Goal: Transaction & Acquisition: Purchase product/service

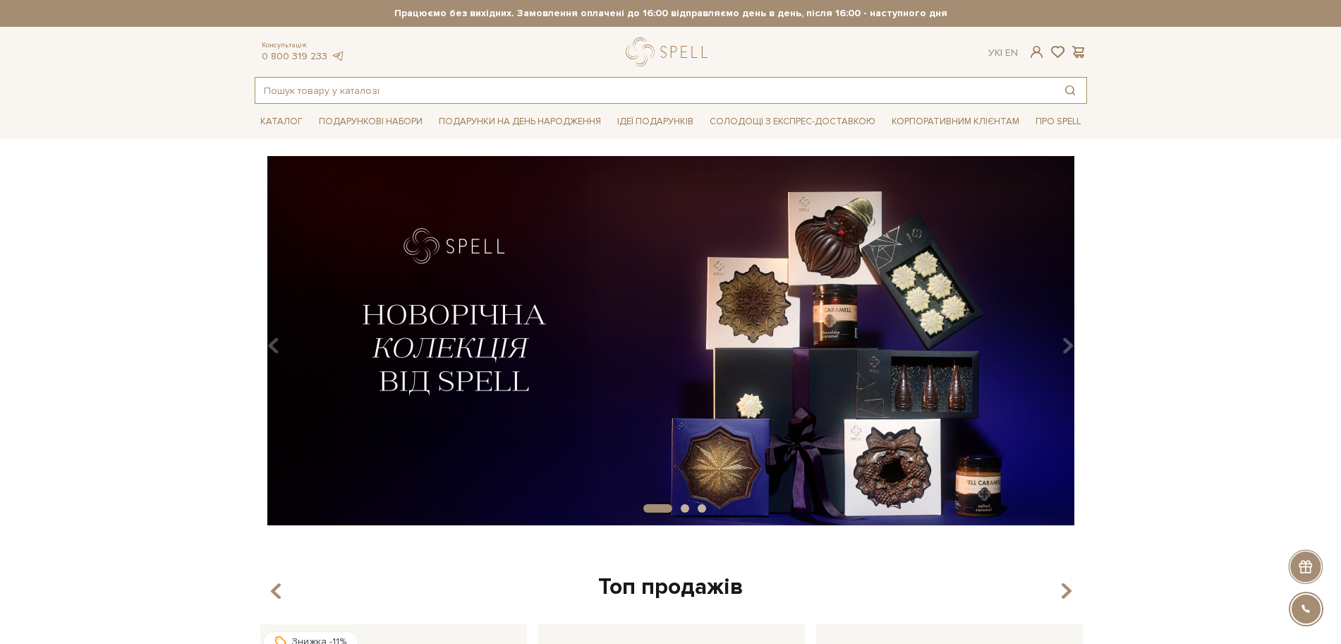
click at [263, 100] on input "text" at bounding box center [654, 90] width 799 height 25
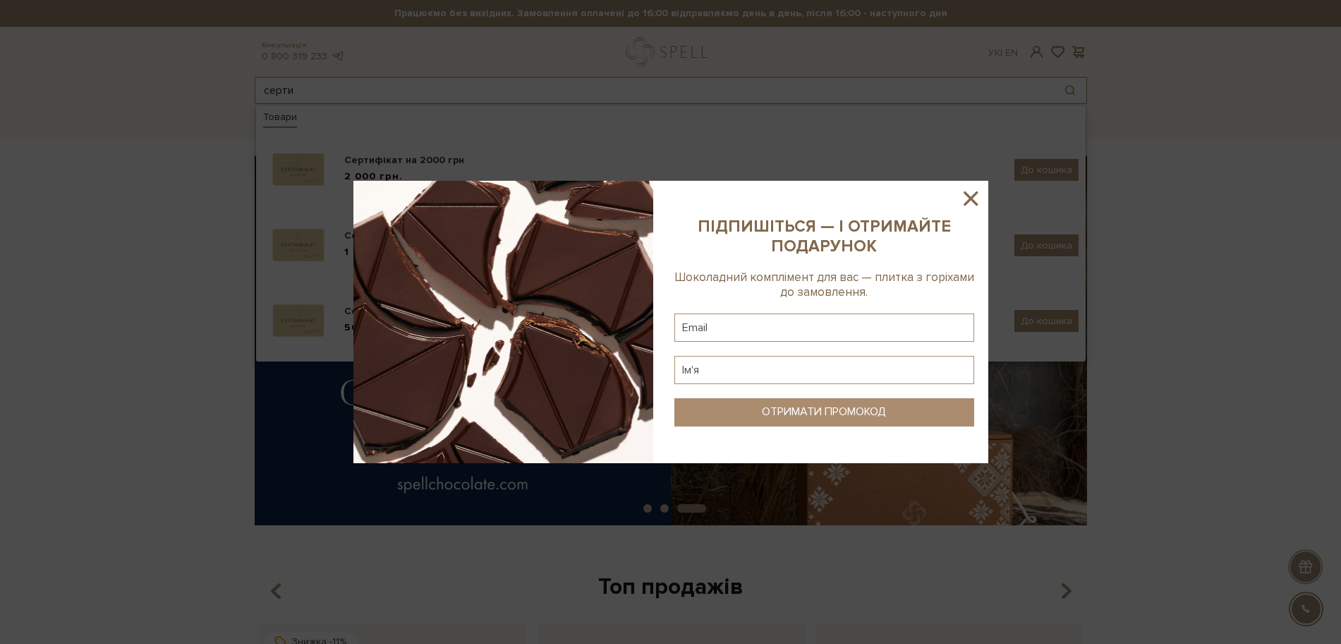
type input "серти"
click at [980, 199] on icon at bounding box center [971, 198] width 24 height 24
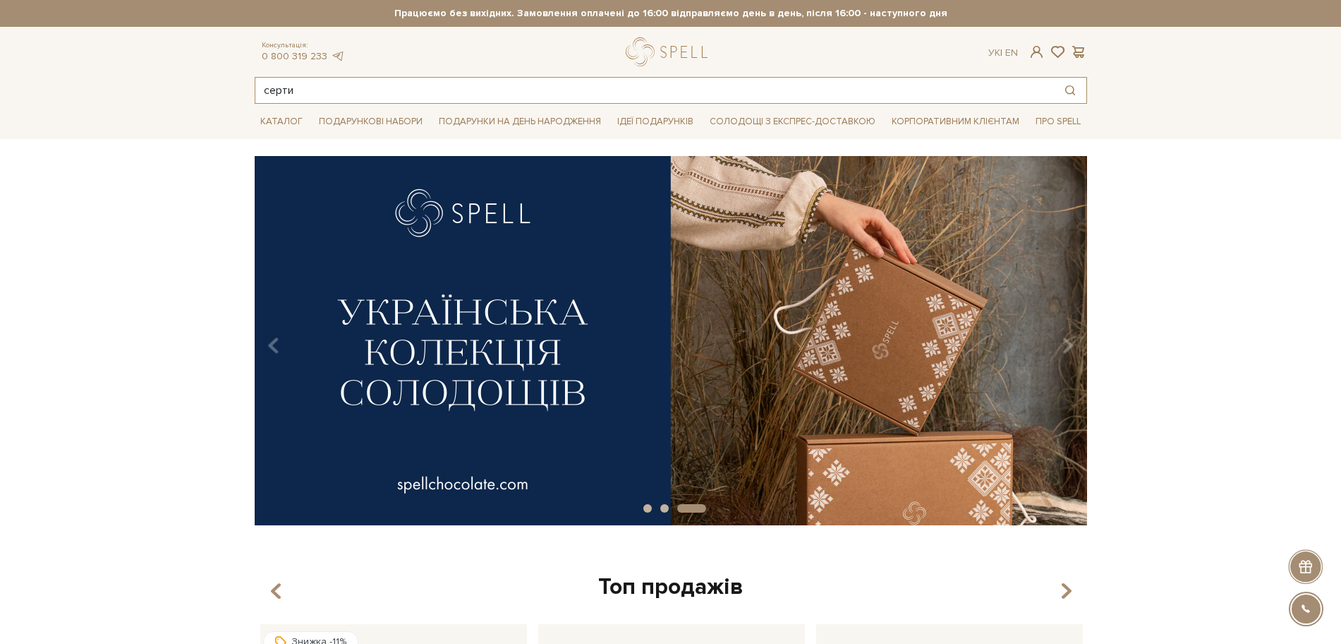
click at [330, 91] on input "серти" at bounding box center [654, 90] width 799 height 25
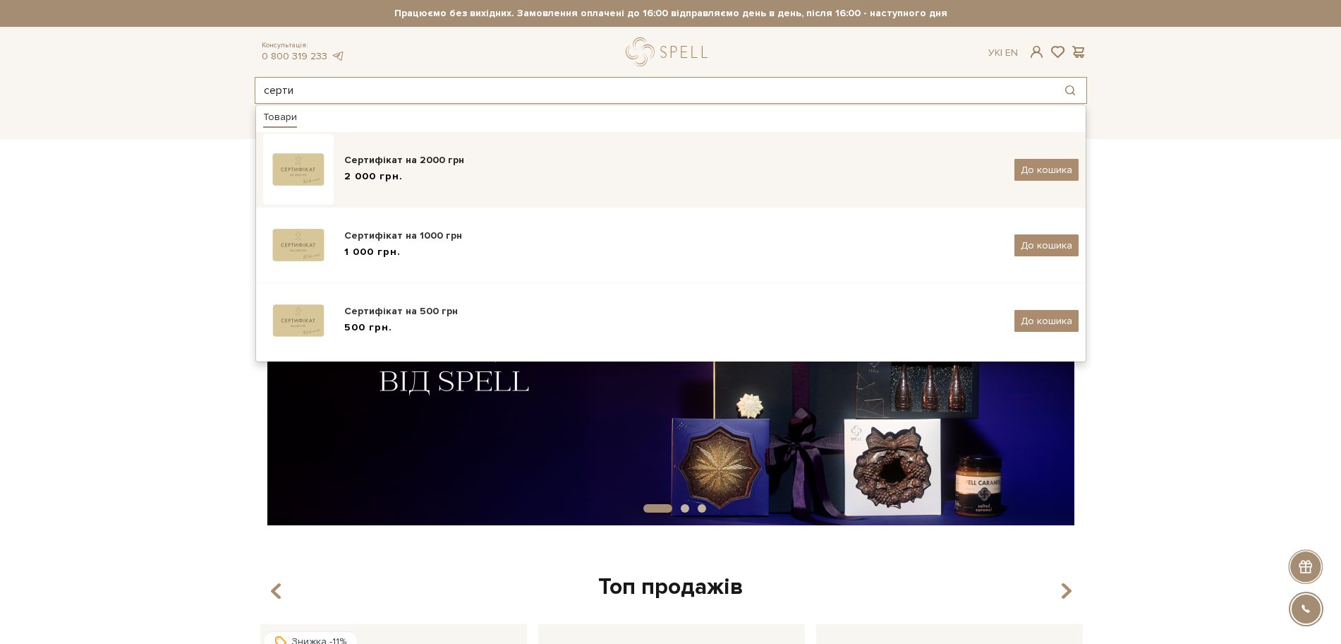
click at [371, 172] on span "2 000 грн." at bounding box center [373, 176] width 59 height 15
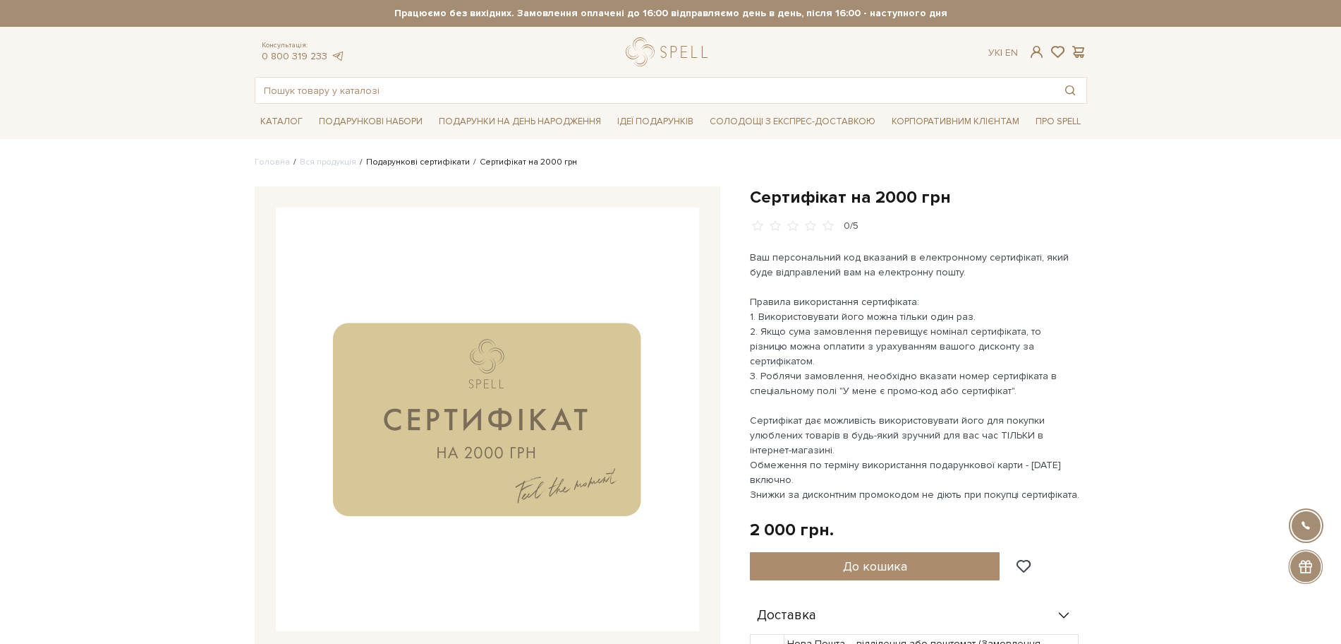
click at [411, 161] on link "Подарункові сертифікати" at bounding box center [418, 162] width 104 height 11
